Goal: Register for event/course

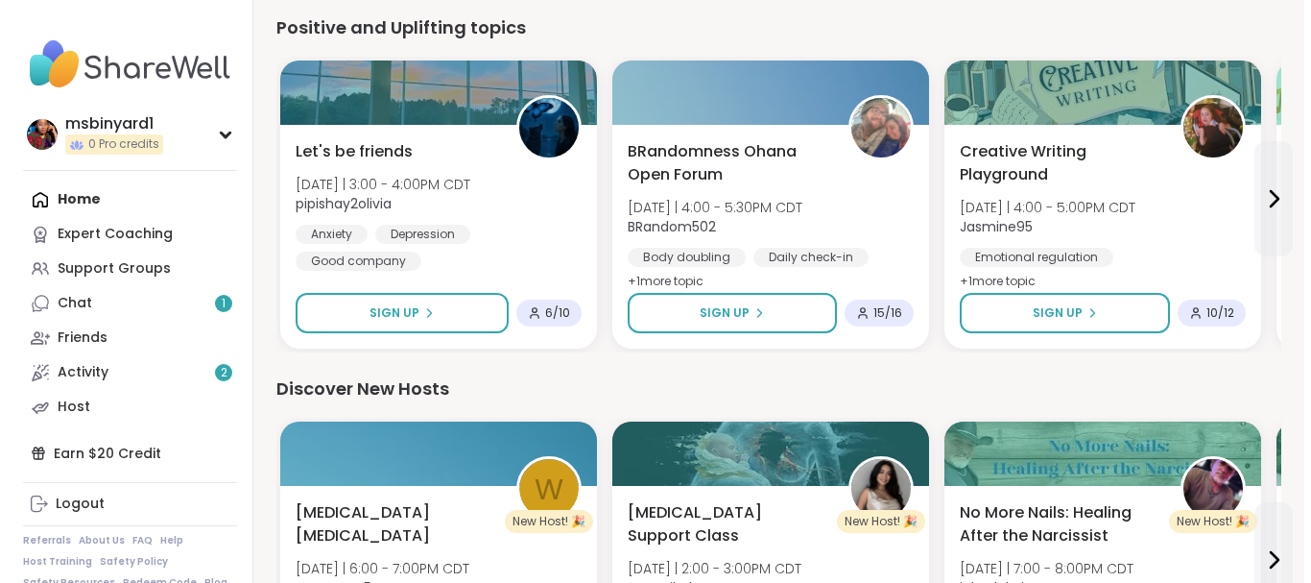
scroll to position [1632, 0]
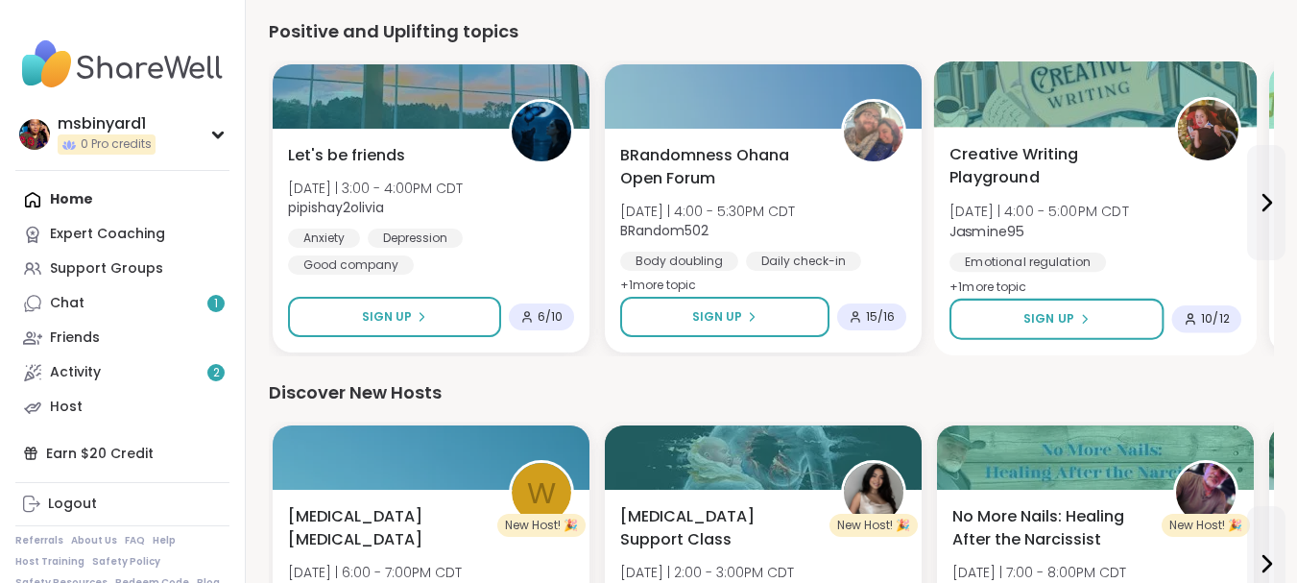
click at [1012, 162] on span "Creative Writing Playground" at bounding box center [1050, 166] width 203 height 47
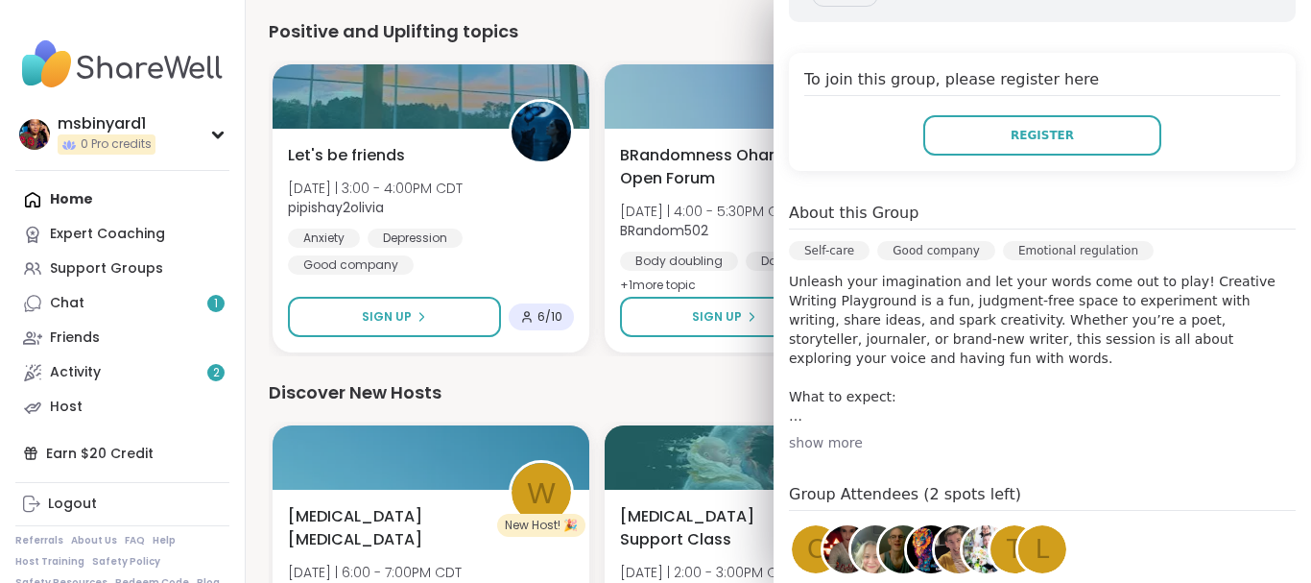
scroll to position [384, 0]
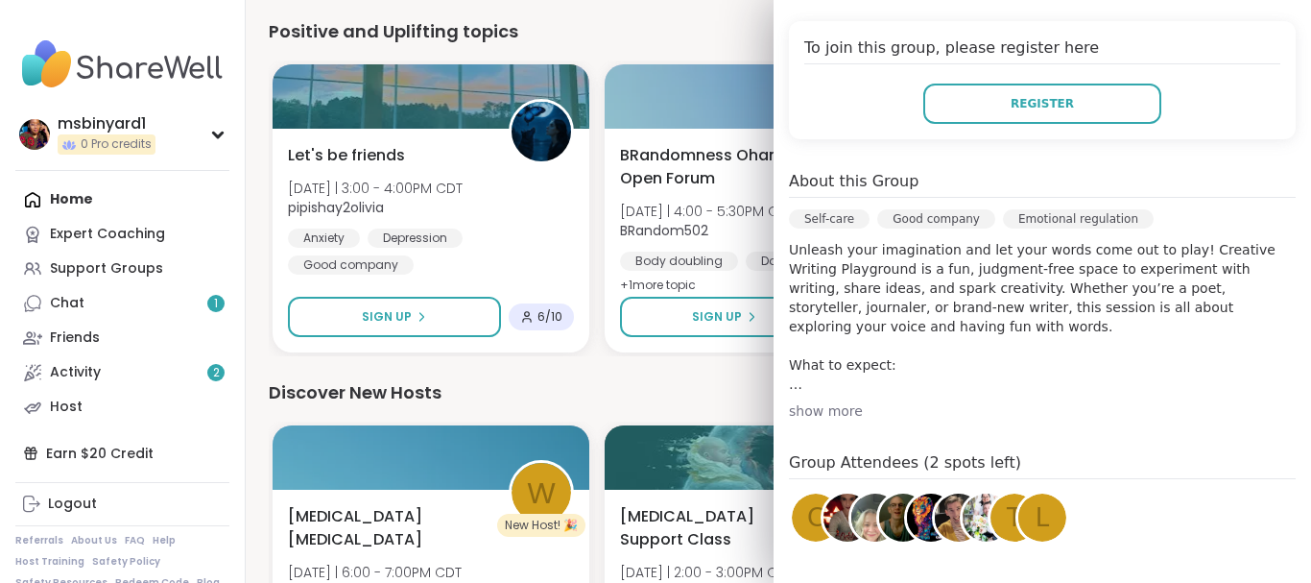
click at [815, 413] on div "show more" at bounding box center [1042, 410] width 507 height 19
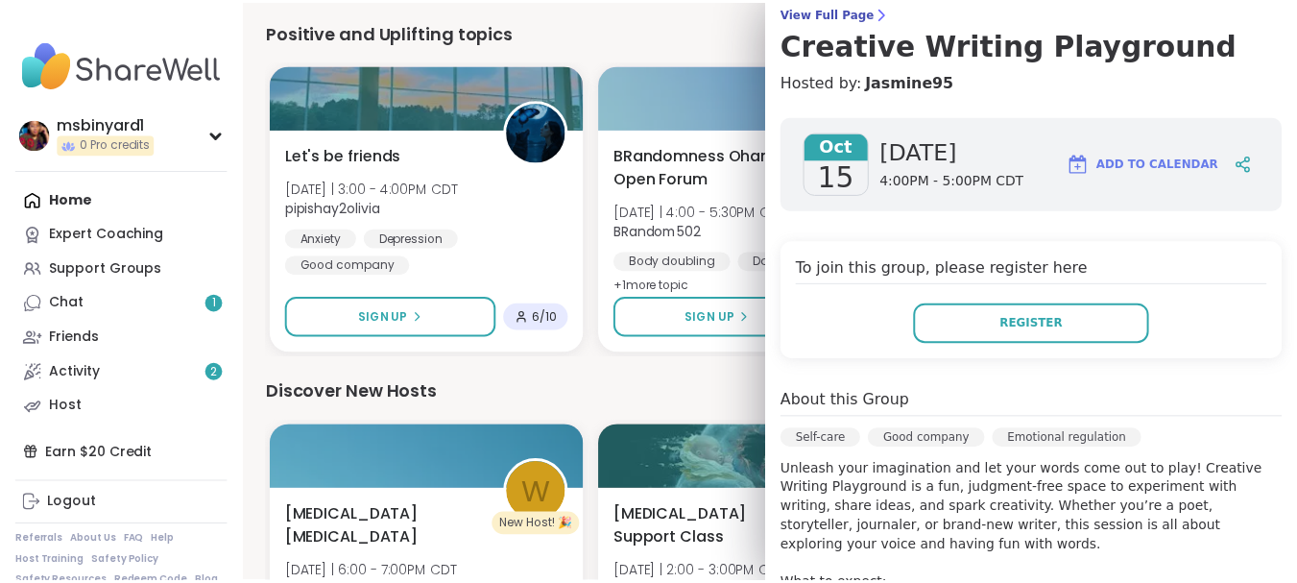
scroll to position [24, 0]
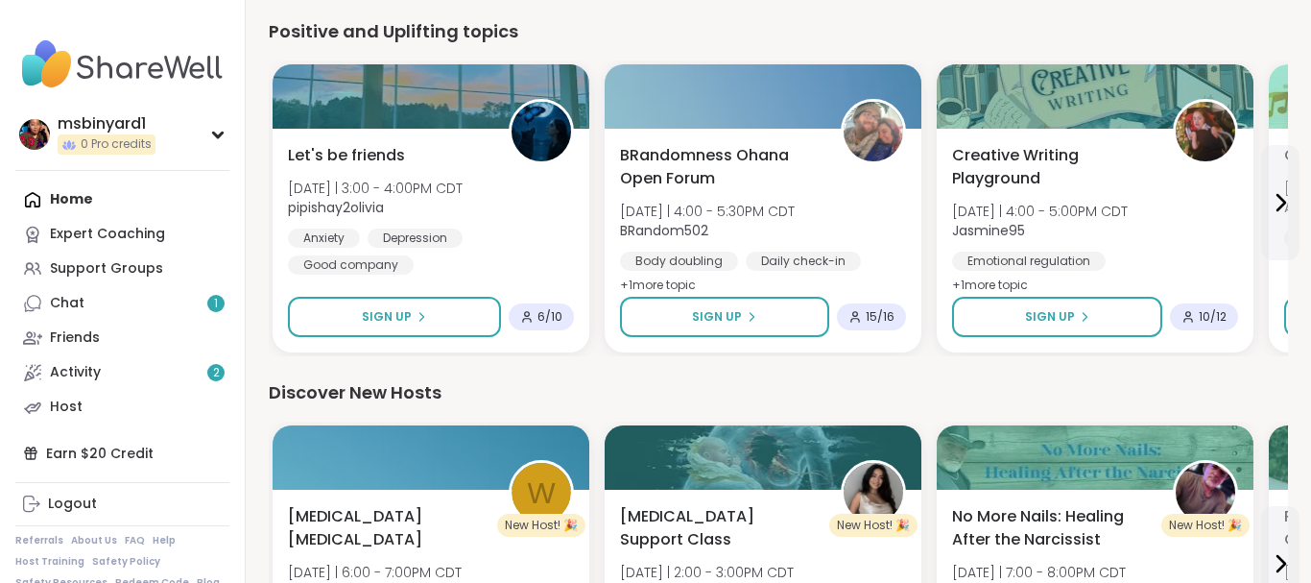
click at [667, 379] on div "Discover New Hosts" at bounding box center [778, 392] width 1019 height 27
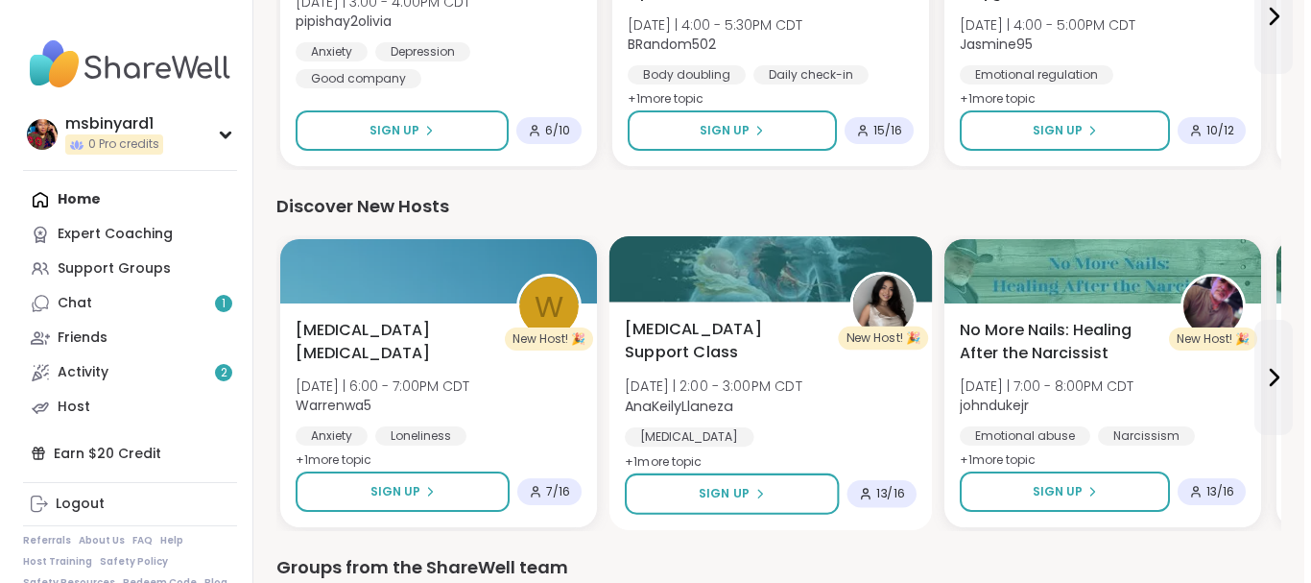
scroll to position [1824, 0]
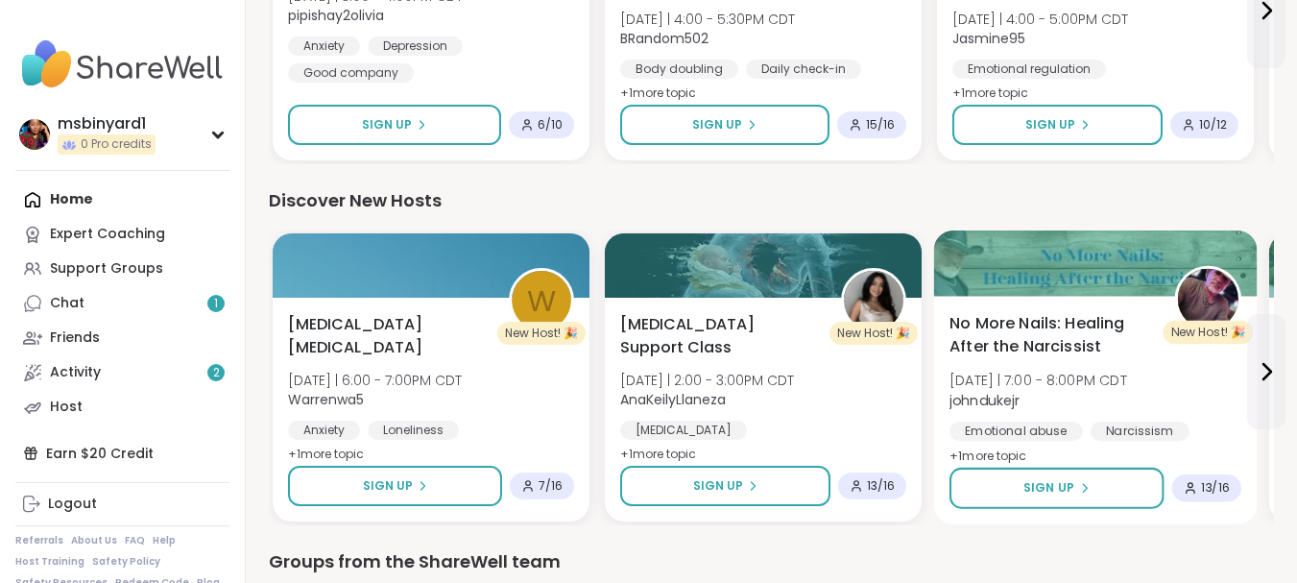
click at [977, 362] on div "No More Nails: Healing After the Narcissist [DATE] | 7:00 - 8:00PM CDT johnduke…" at bounding box center [1095, 390] width 292 height 156
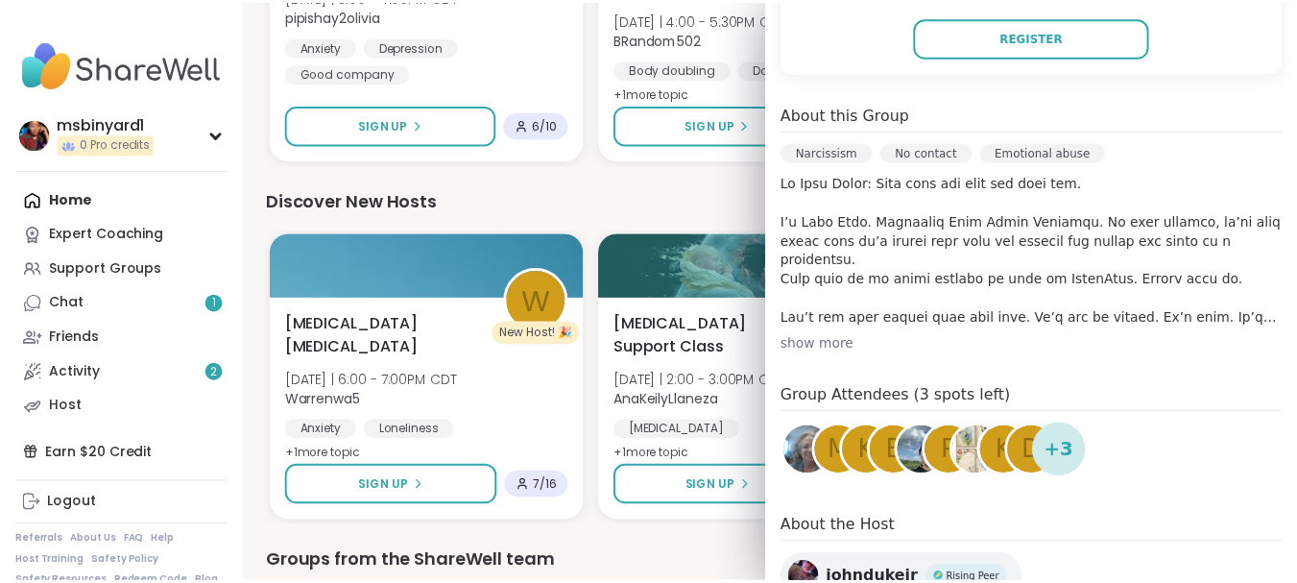
scroll to position [576, 0]
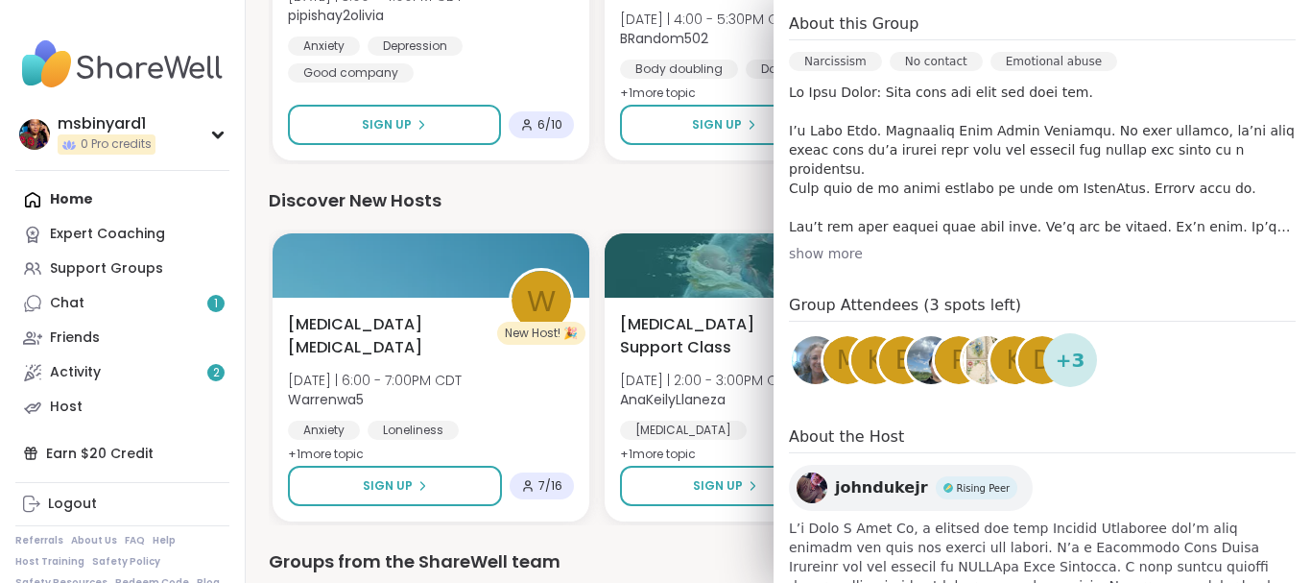
click at [812, 251] on div "show more" at bounding box center [1042, 253] width 507 height 19
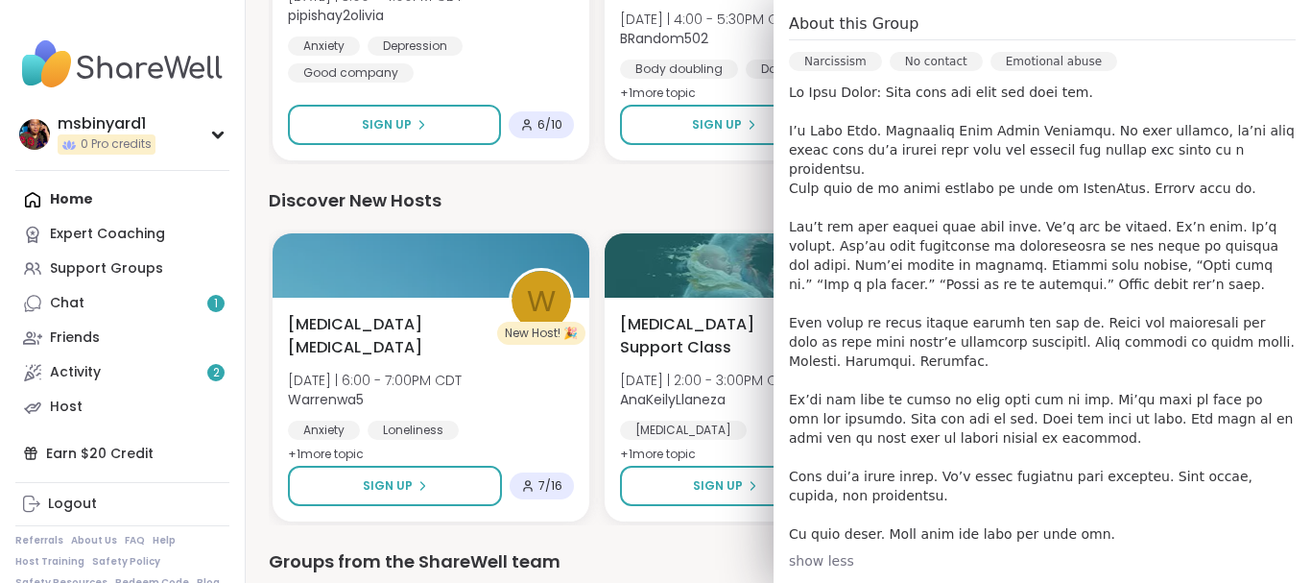
click at [712, 188] on div "Discover New Hosts" at bounding box center [778, 200] width 1019 height 27
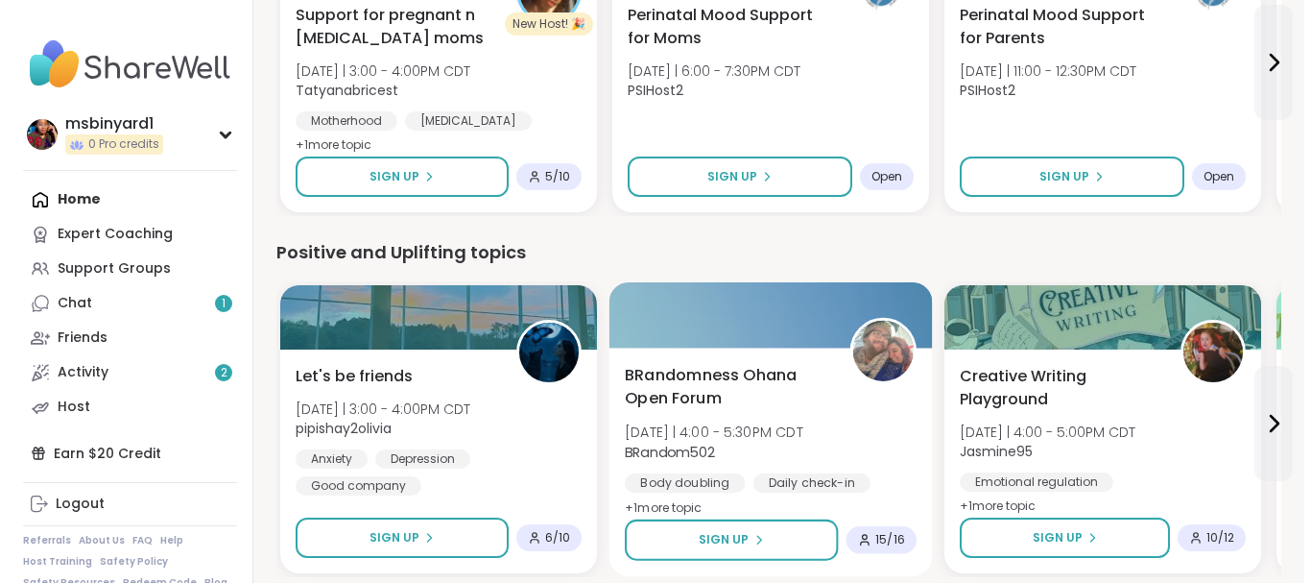
scroll to position [1442, 0]
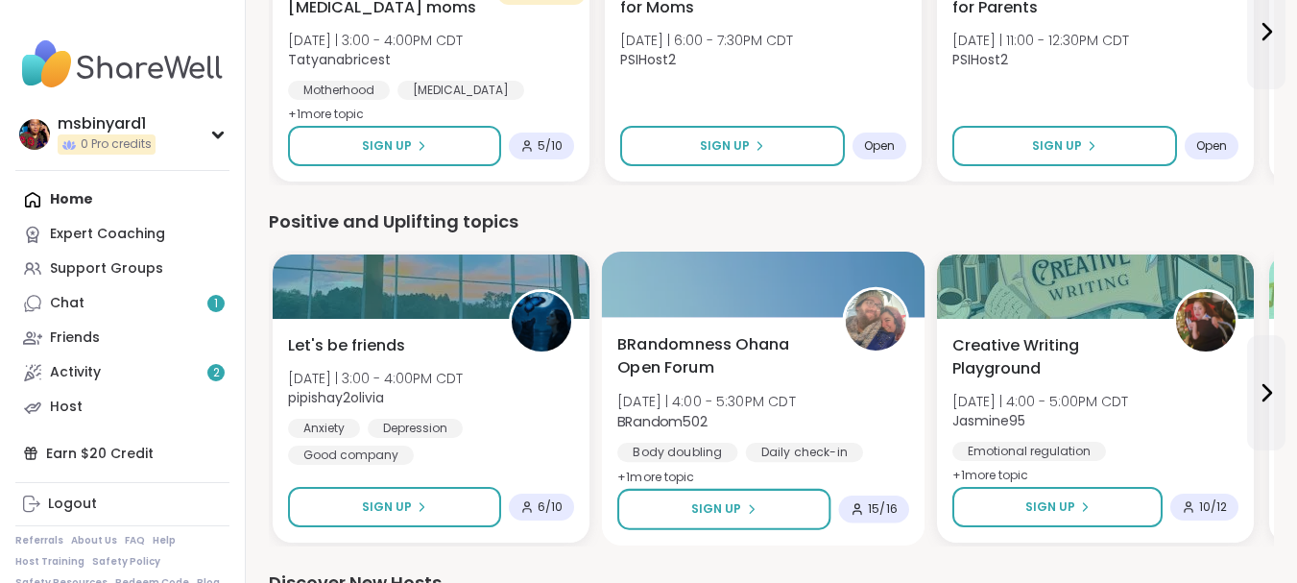
click at [645, 371] on span "BRandomness Ohana Open Forum" at bounding box center [718, 356] width 203 height 47
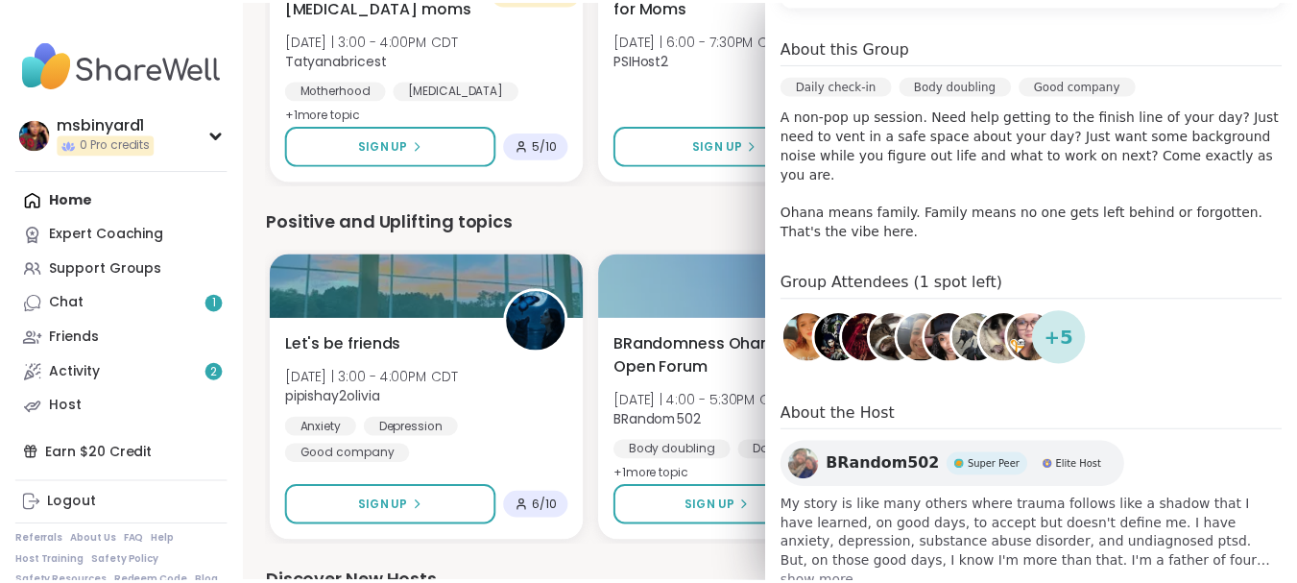
scroll to position [554, 0]
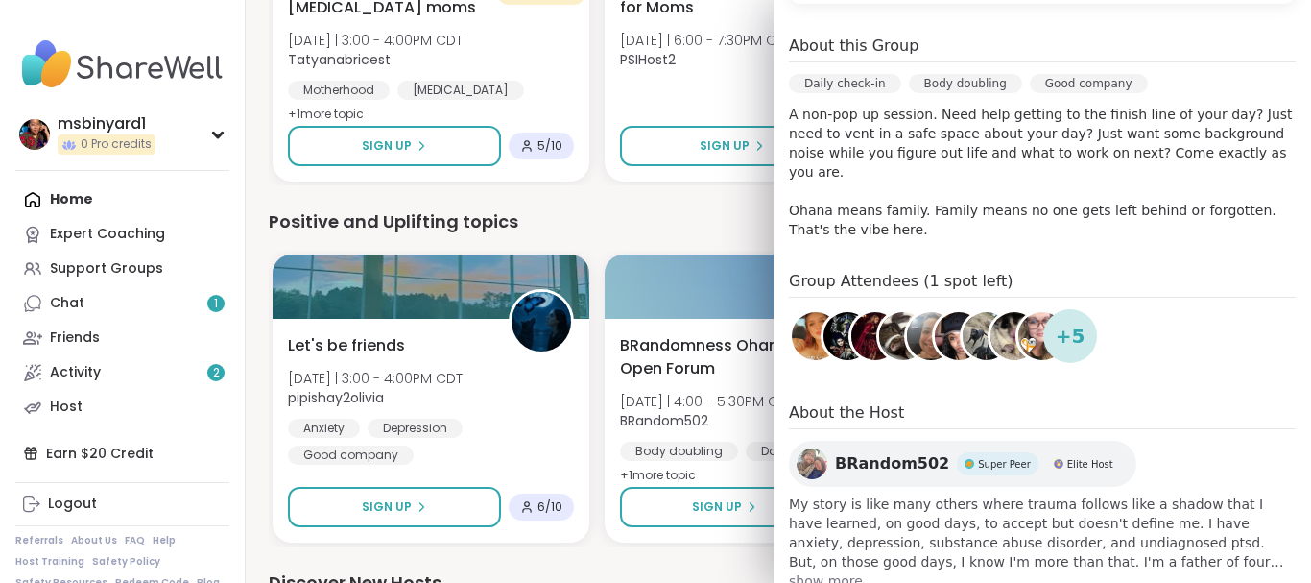
click at [679, 205] on div "We think you'll like these groups Let's be friends [DATE] | 3:00 - 4:00PM CDT p…" at bounding box center [778, 48] width 1019 height 2567
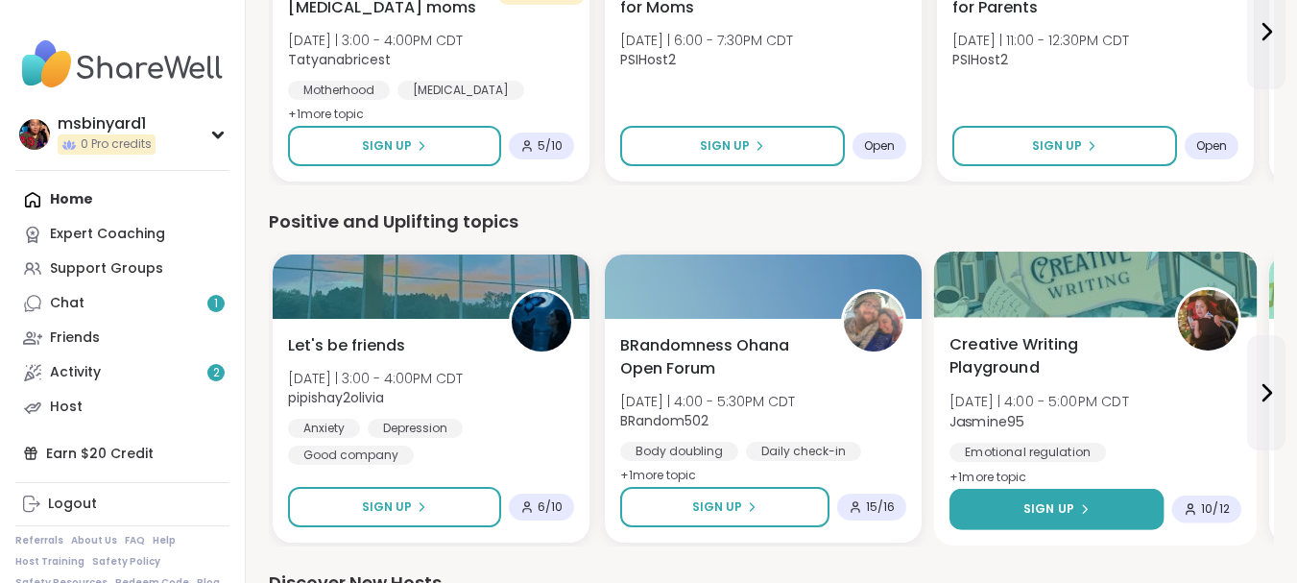
click at [1055, 501] on span "Sign Up" at bounding box center [1048, 508] width 51 height 17
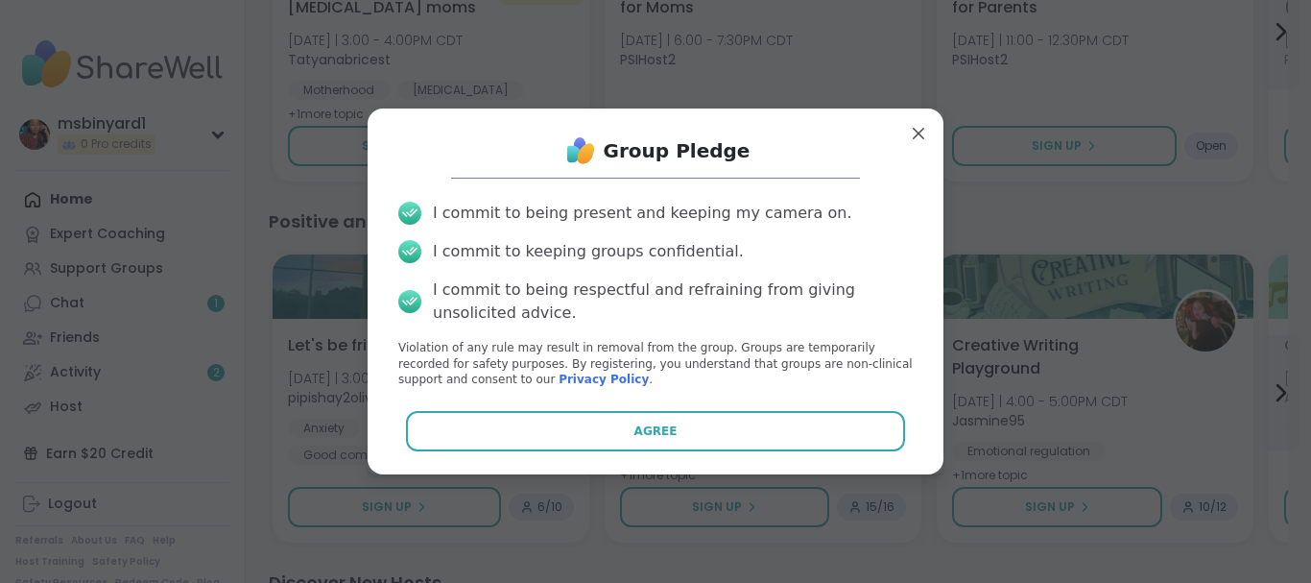
drag, startPoint x: 699, startPoint y: 428, endPoint x: 697, endPoint y: 438, distance: 9.8
click at [697, 432] on button "Agree" at bounding box center [656, 431] width 500 height 40
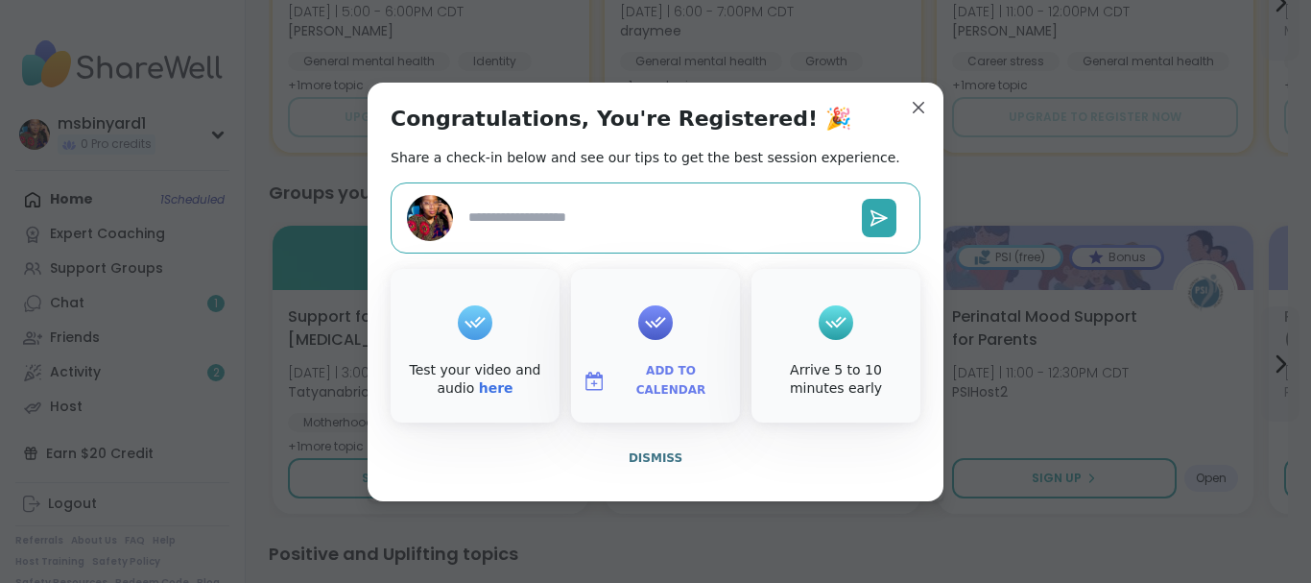
type textarea "*"
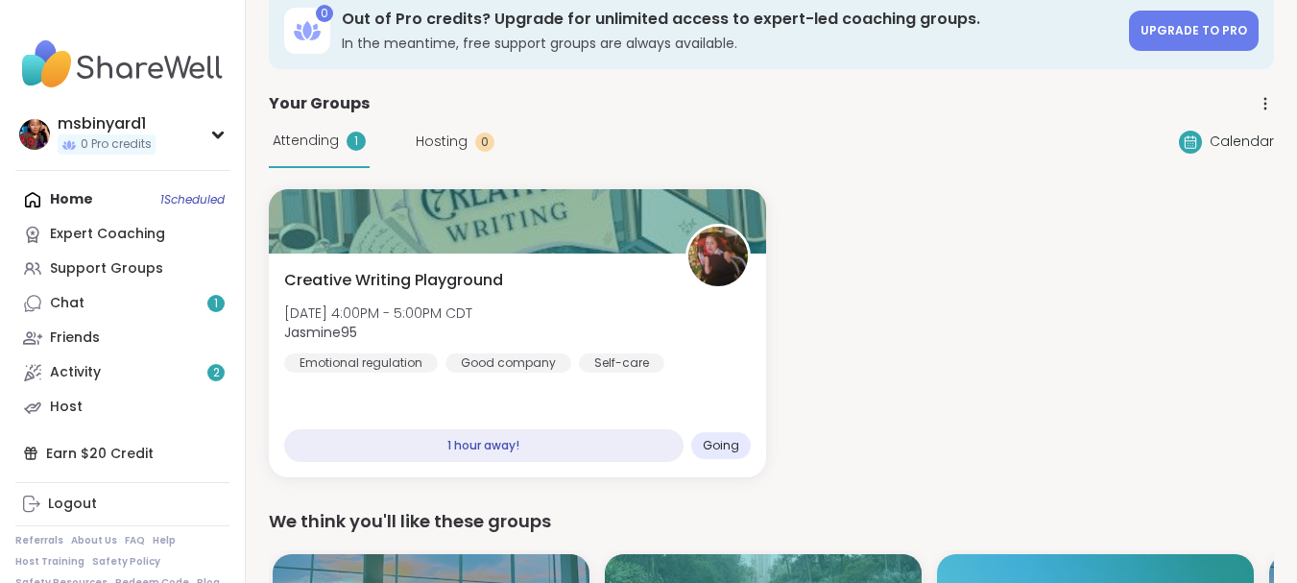
scroll to position [0, 0]
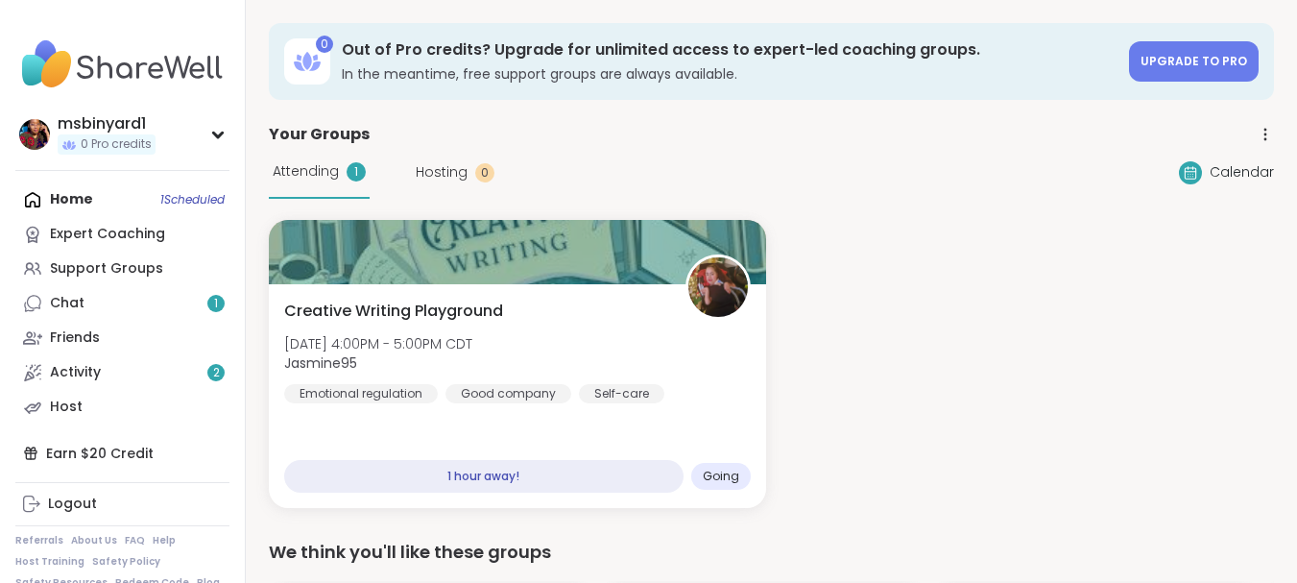
drag, startPoint x: 837, startPoint y: 122, endPoint x: 851, endPoint y: 123, distance: 14.4
